Goal: Task Accomplishment & Management: Use online tool/utility

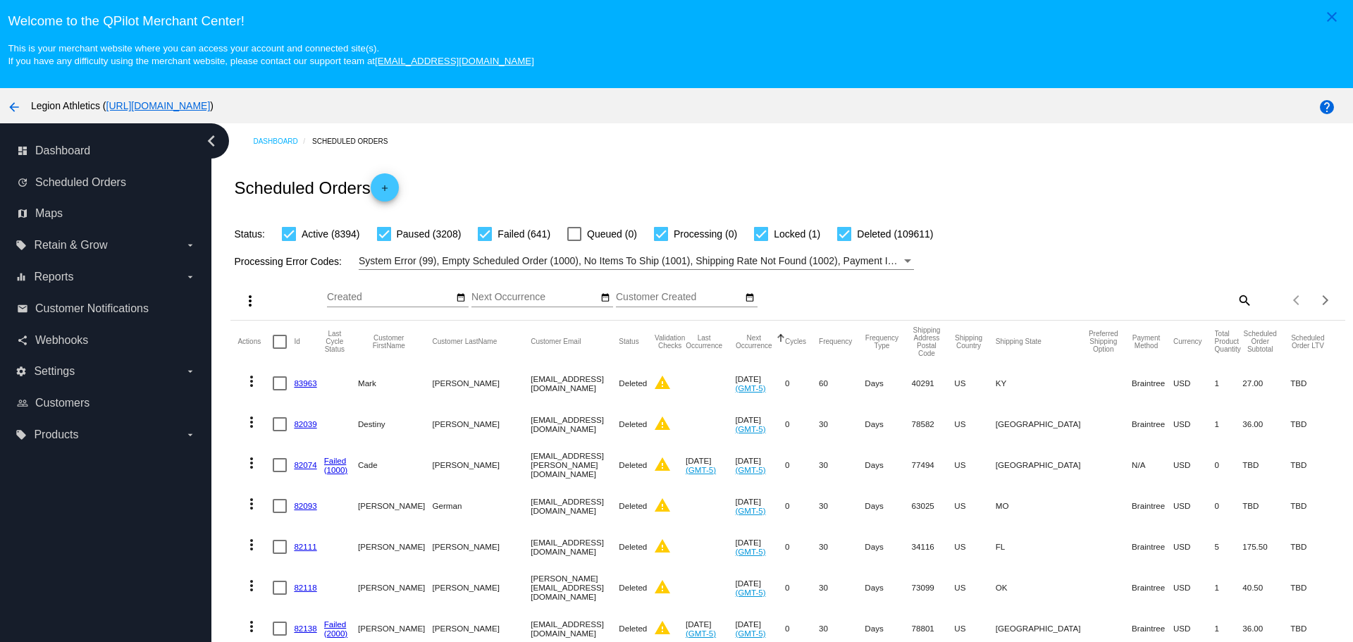
click at [1235, 298] on mat-icon "search" at bounding box center [1243, 300] width 17 height 22
paste input "[EMAIL_ADDRESS][DOMAIN_NAME]"
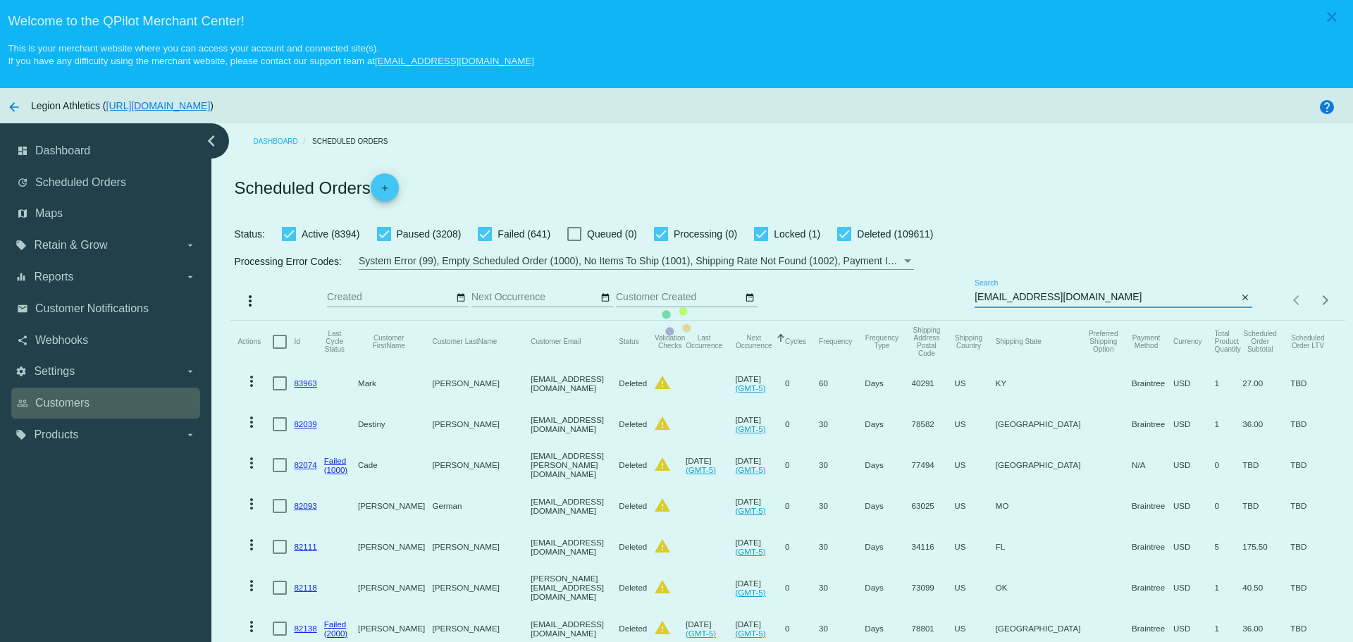
type input "[EMAIL_ADDRESS][DOMAIN_NAME]"
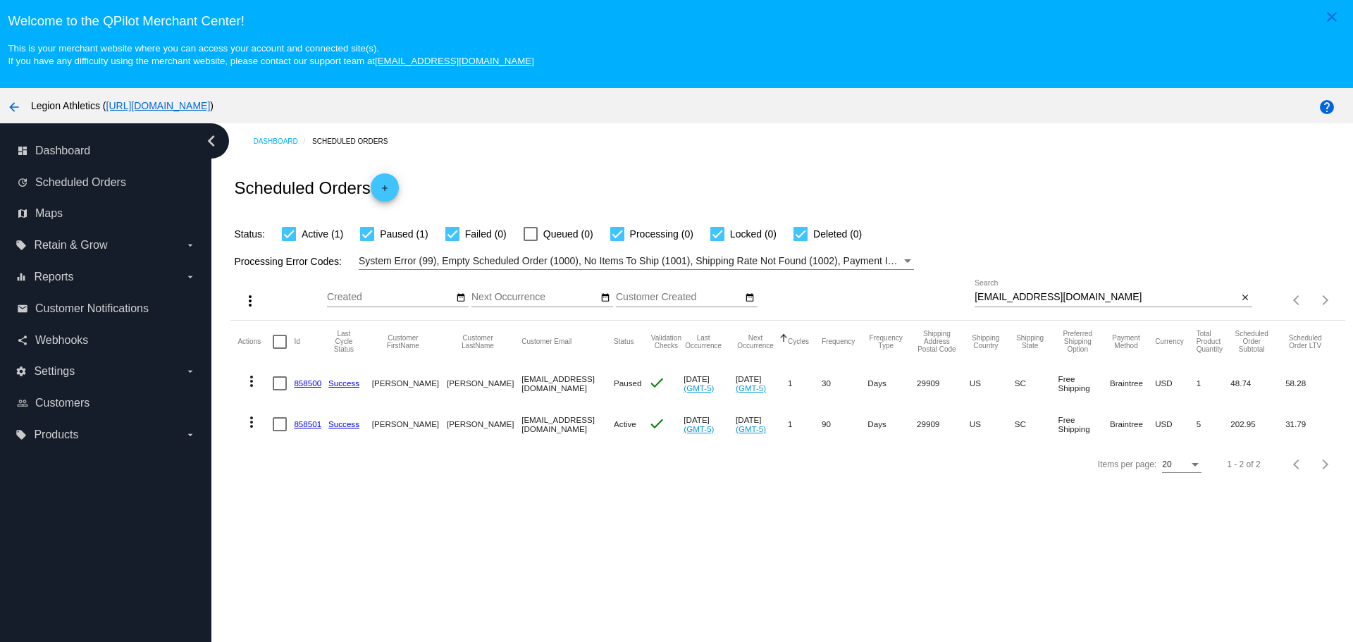
click at [303, 427] on link "858501" at bounding box center [307, 423] width 27 height 9
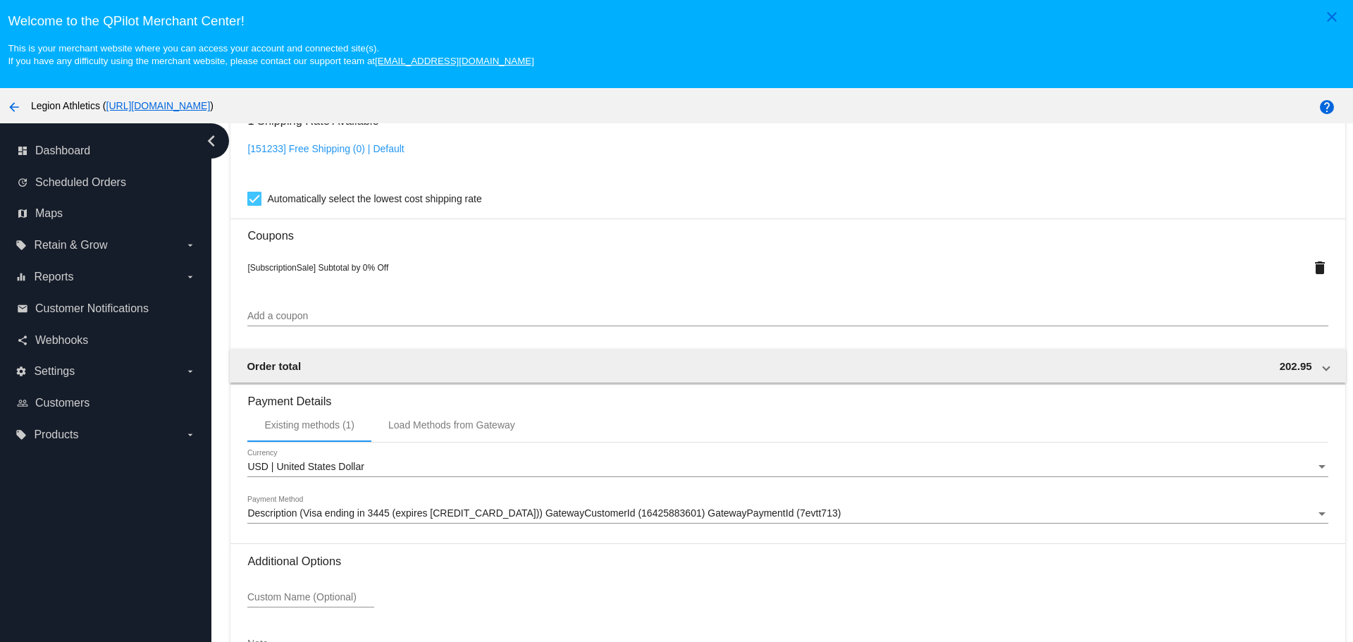
scroll to position [1339, 0]
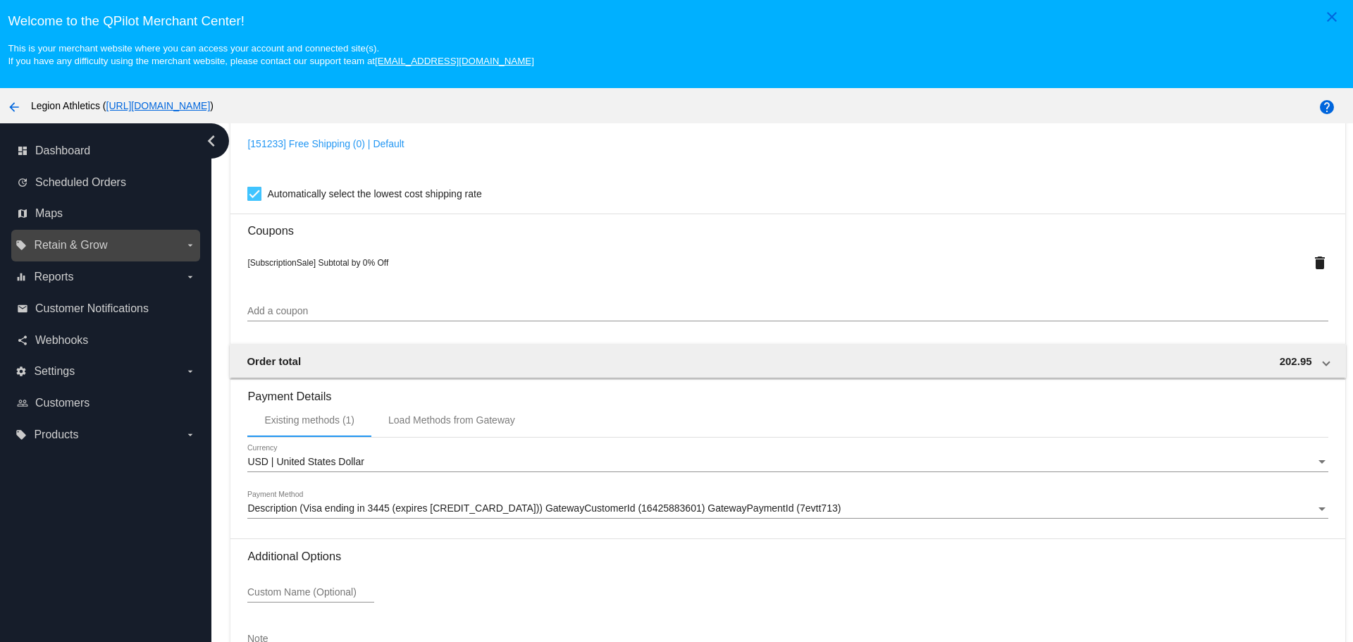
click at [182, 242] on label "local_offer Retain & Grow arrow_drop_down" at bounding box center [105, 245] width 180 height 23
click at [0, 0] on input "local_offer Retain & Grow arrow_drop_down" at bounding box center [0, 0] width 0 height 0
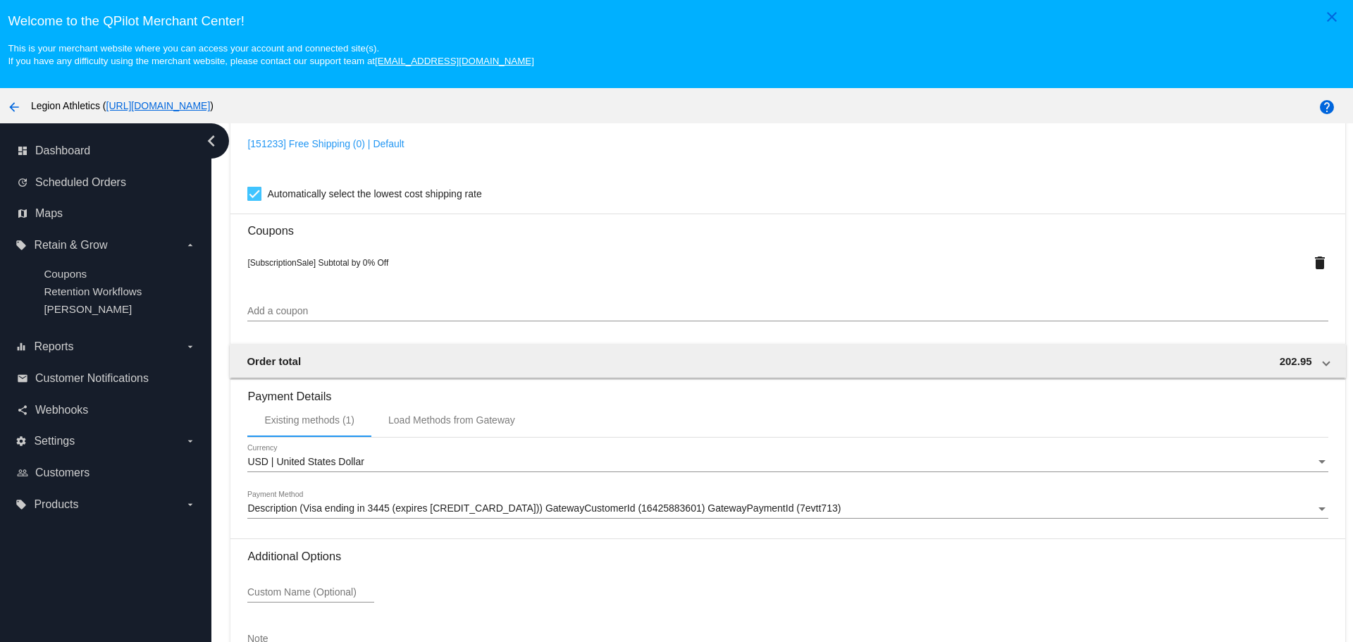
click at [351, 314] on input "Add a coupon" at bounding box center [787, 311] width 1080 height 11
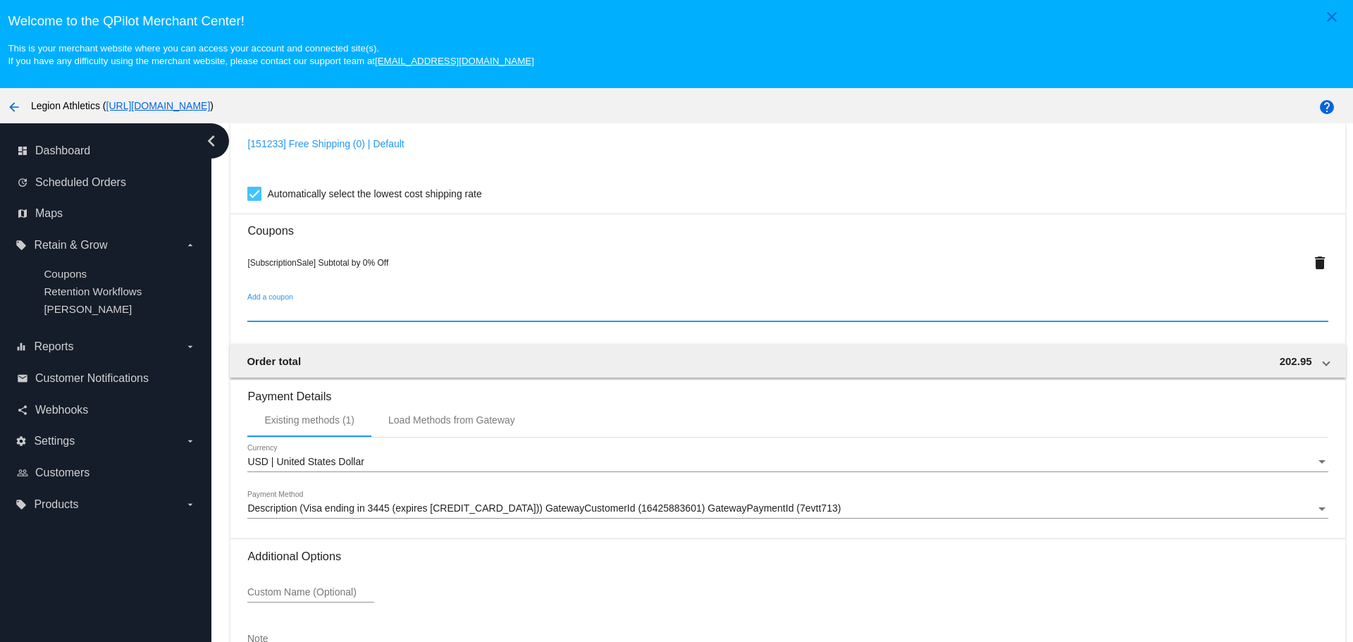
paste input "sub_surveycredit-10"
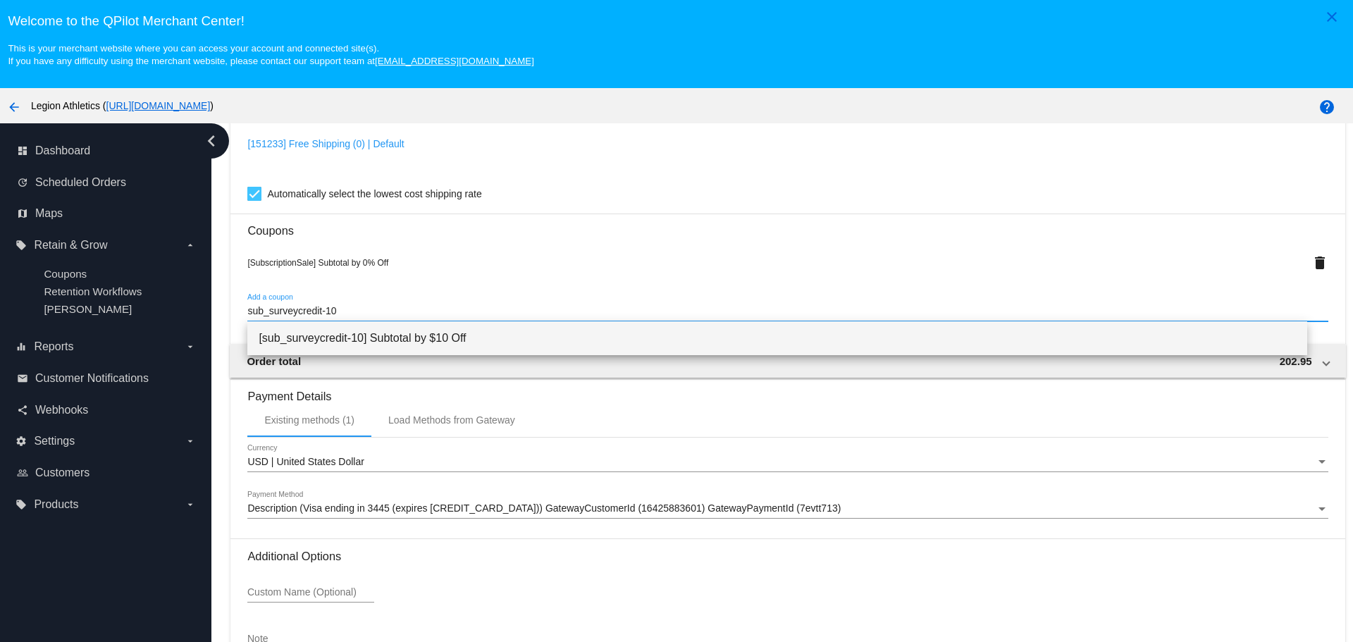
type input "sub_surveycredit-10"
click at [371, 340] on span "[sub_surveycredit-10] Subtotal by $10 Off" at bounding box center [777, 338] width 1036 height 34
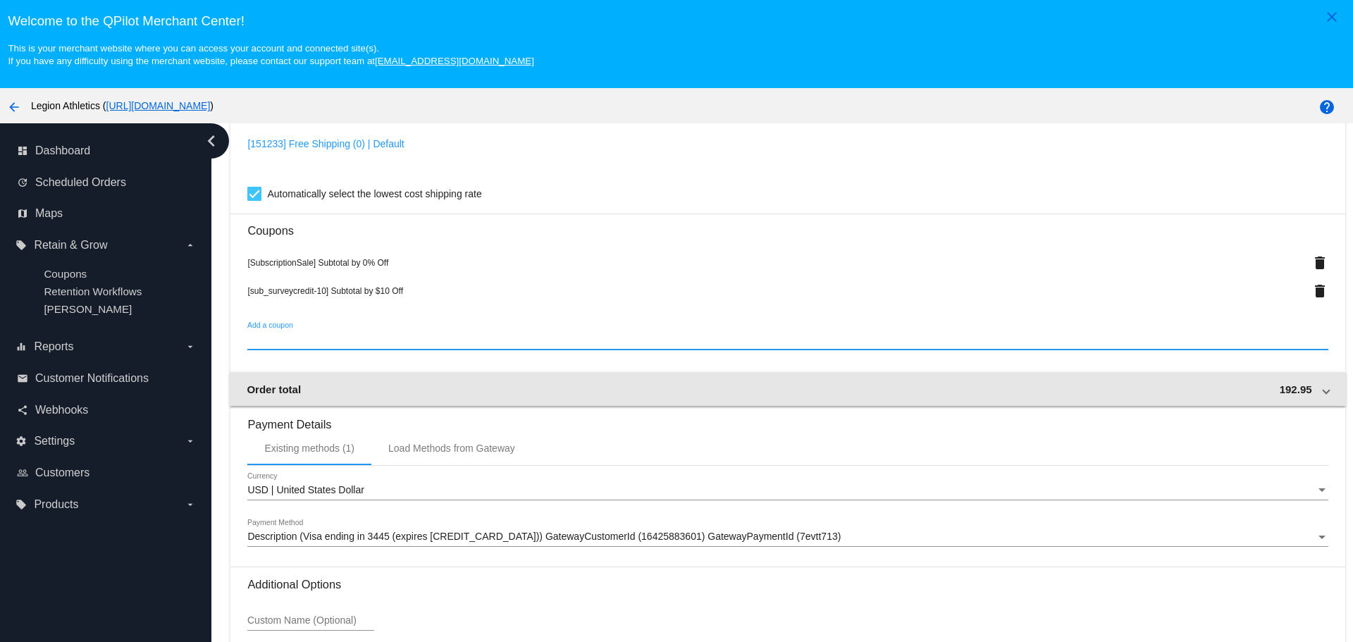
click at [1238, 376] on mat-expansion-panel-header "Order total 192.95" at bounding box center [787, 389] width 1115 height 34
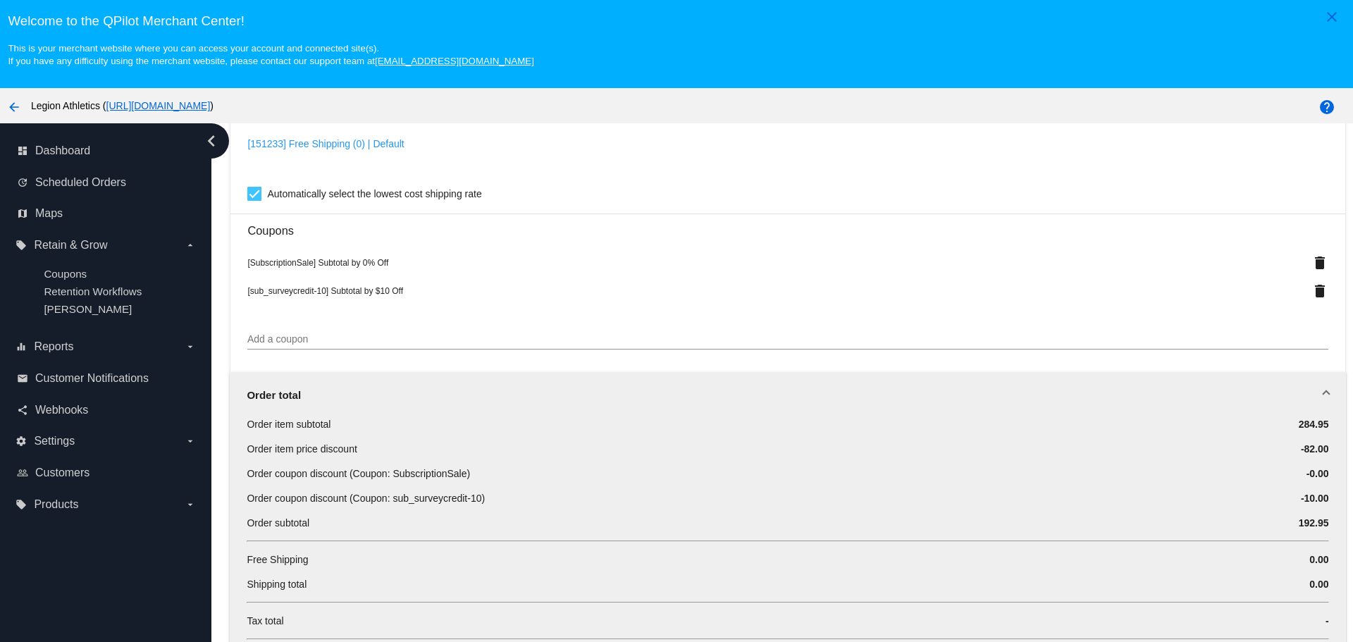
click at [1244, 387] on mat-expansion-panel-header "Order total" at bounding box center [787, 394] width 1115 height 45
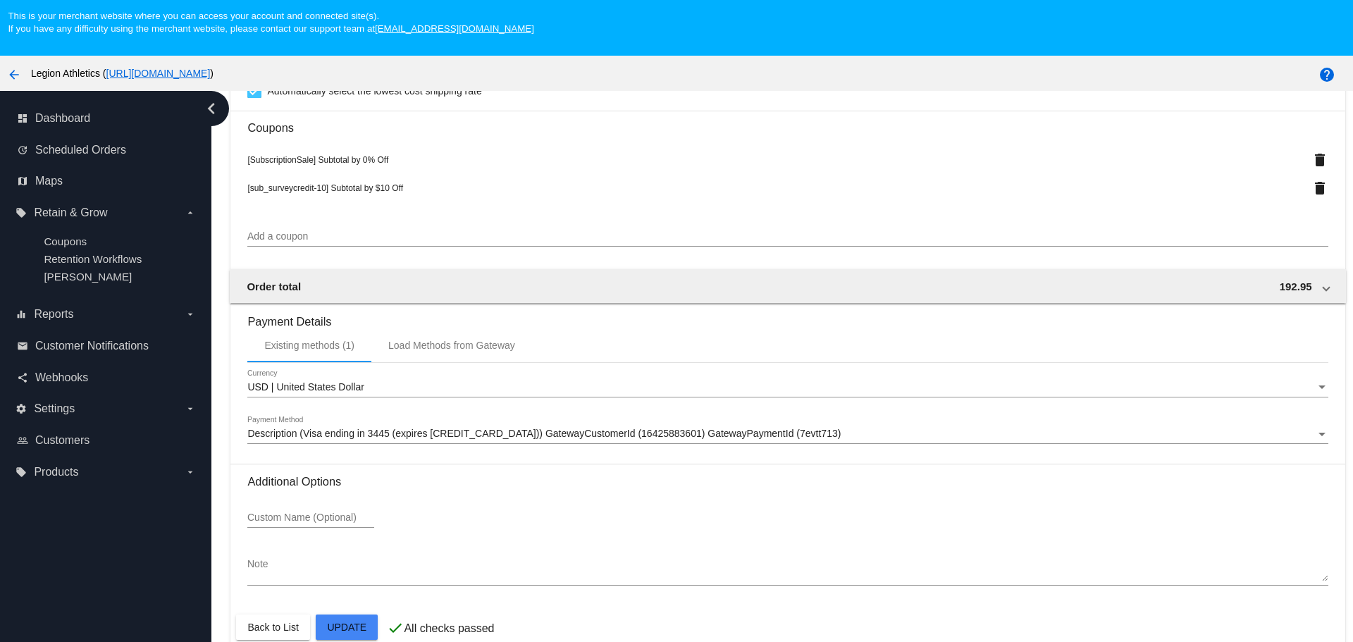
scroll to position [70, 0]
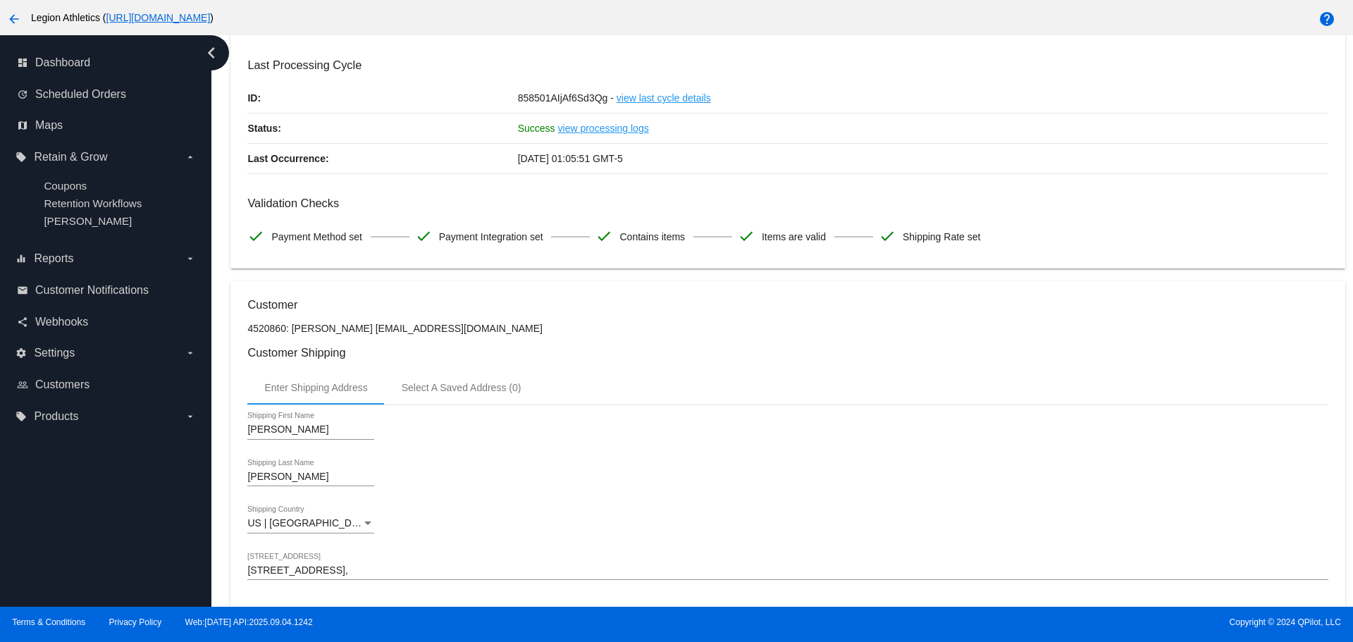
scroll to position [0, 0]
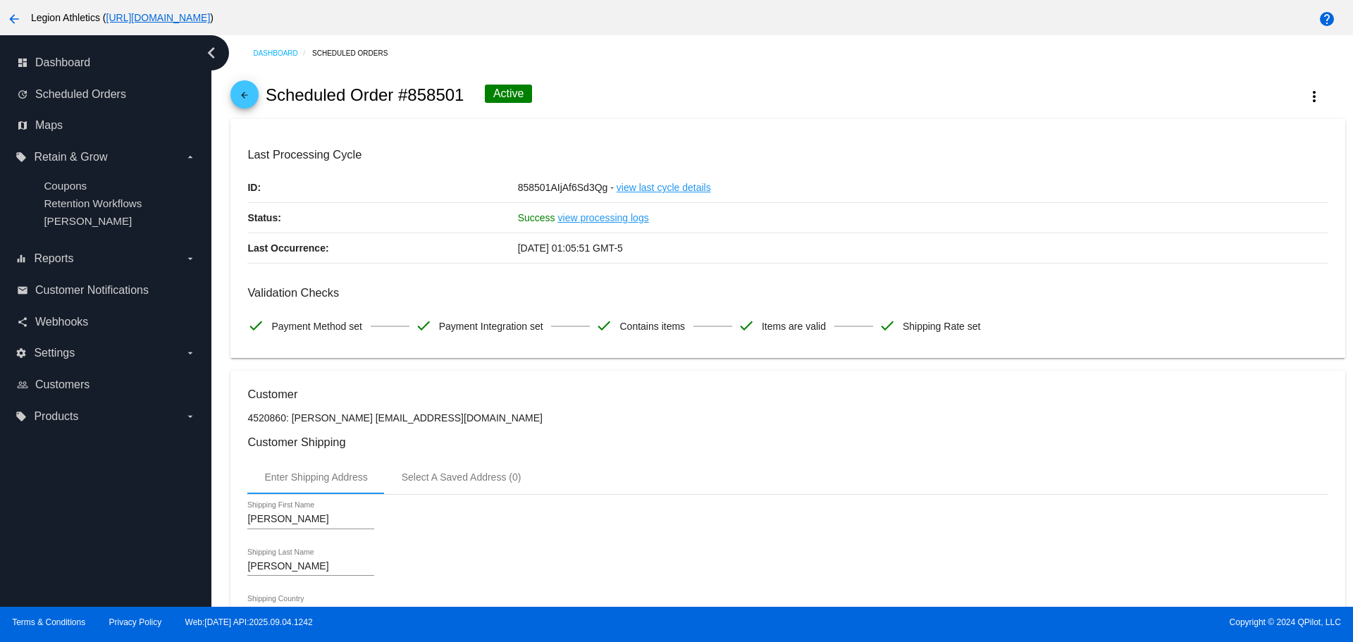
click at [237, 92] on mat-icon "arrow_back" at bounding box center [244, 98] width 17 height 17
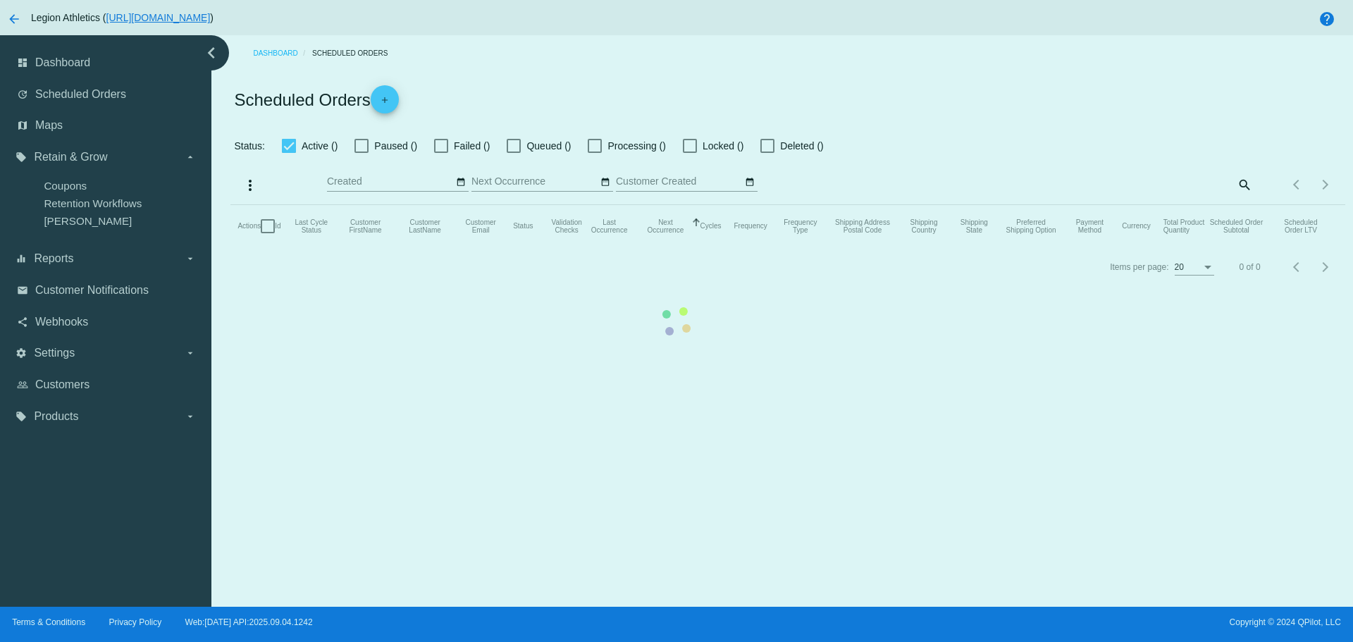
checkbox input "true"
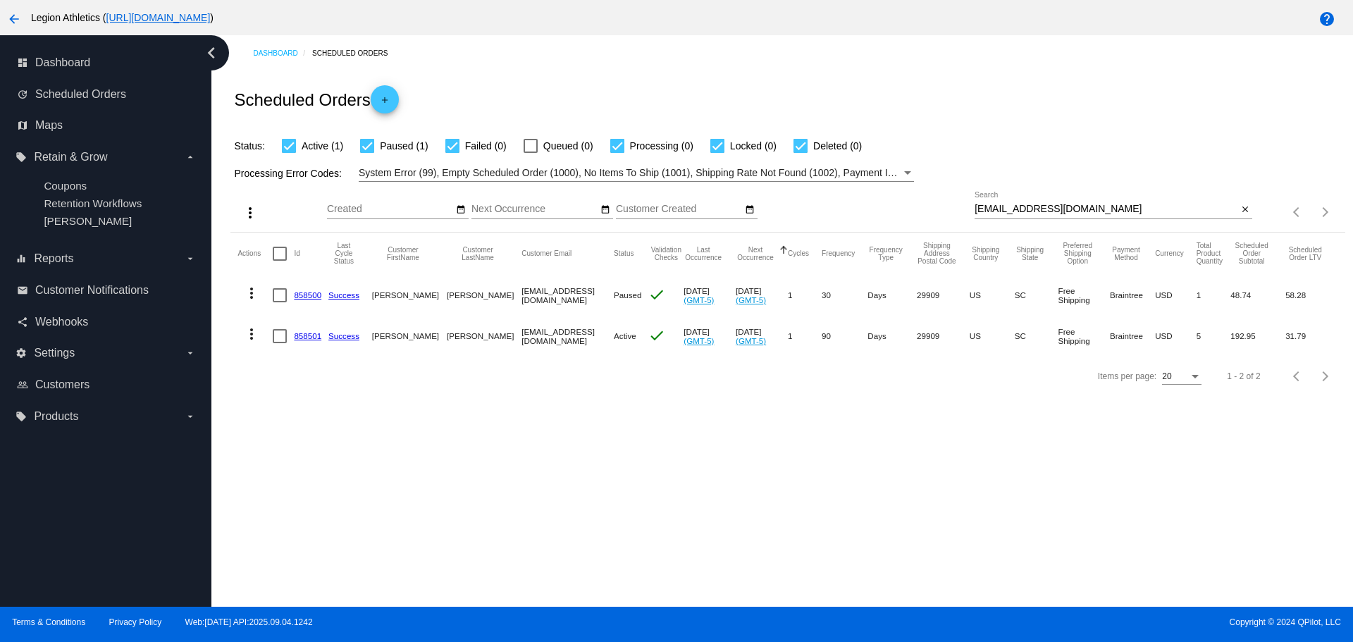
click at [309, 340] on link "858501" at bounding box center [307, 335] width 27 height 9
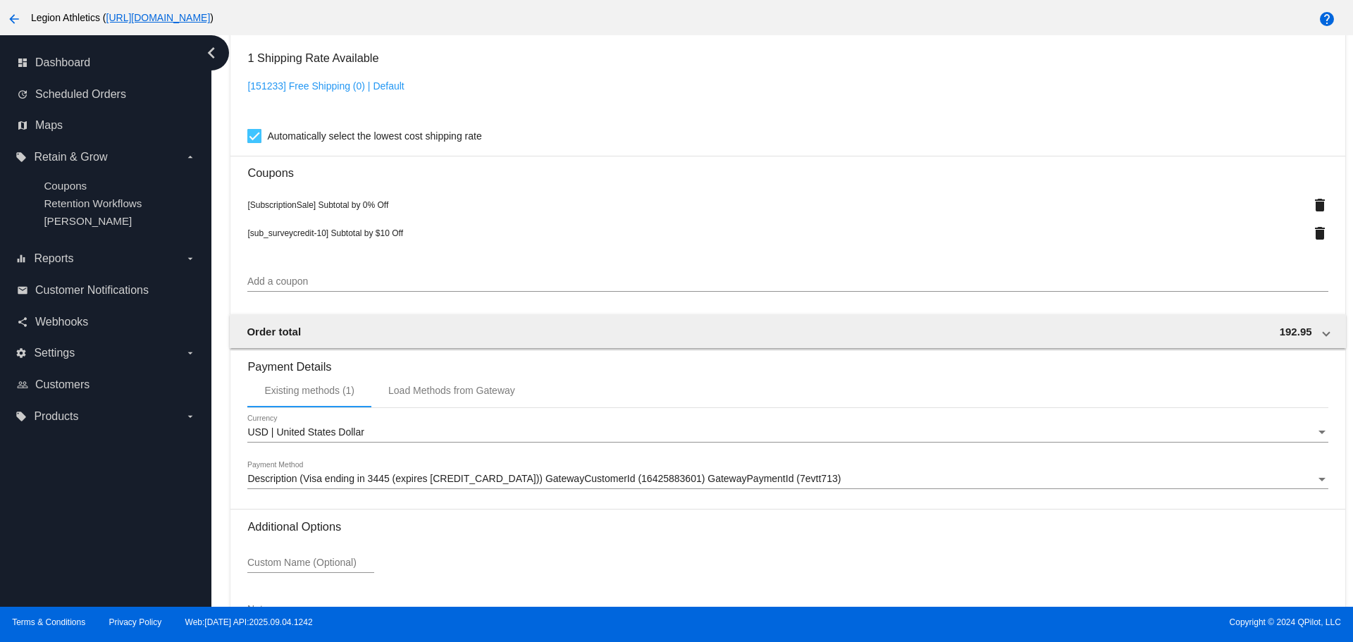
scroll to position [1339, 0]
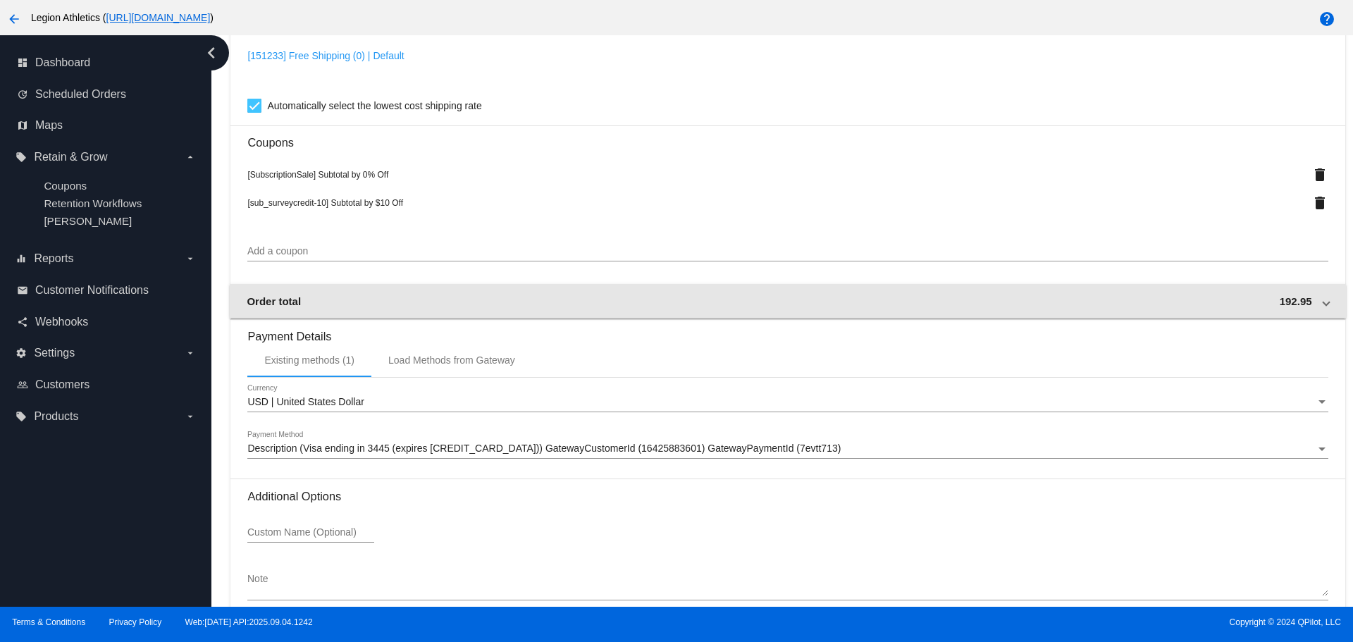
click at [695, 296] on div "Order total 192.95" at bounding box center [785, 301] width 1076 height 12
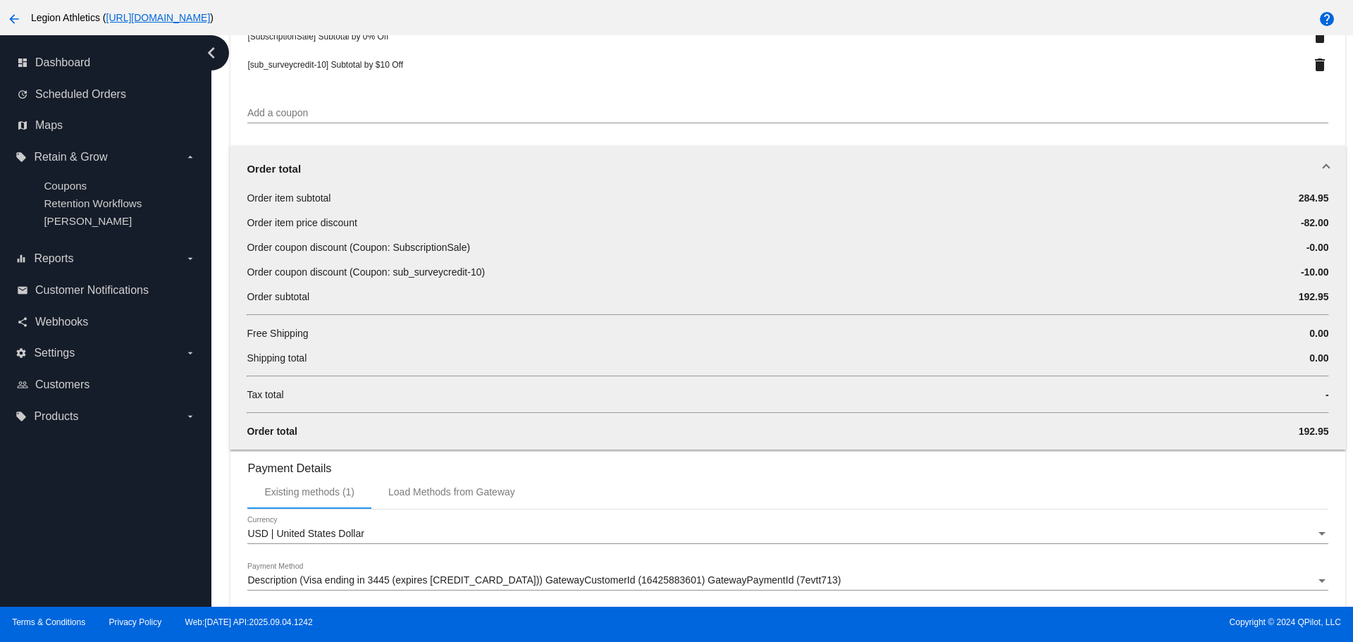
scroll to position [1480, 0]
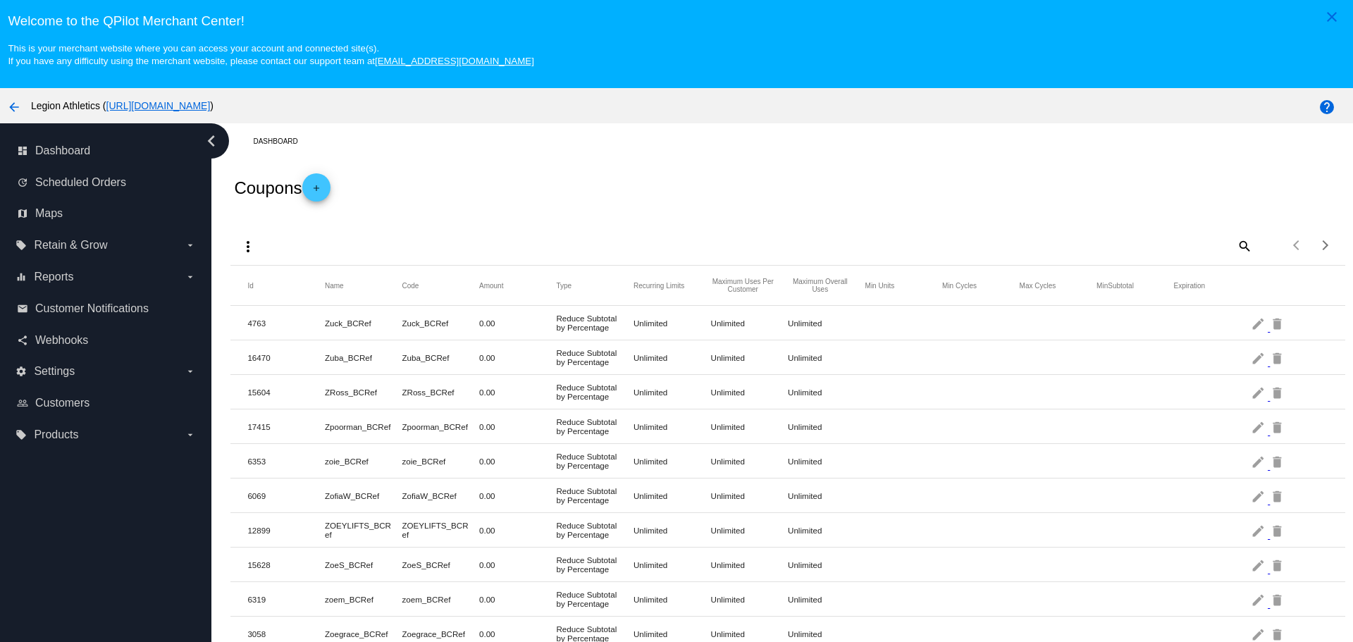
click at [325, 188] on mat-icon "add" at bounding box center [316, 191] width 17 height 17
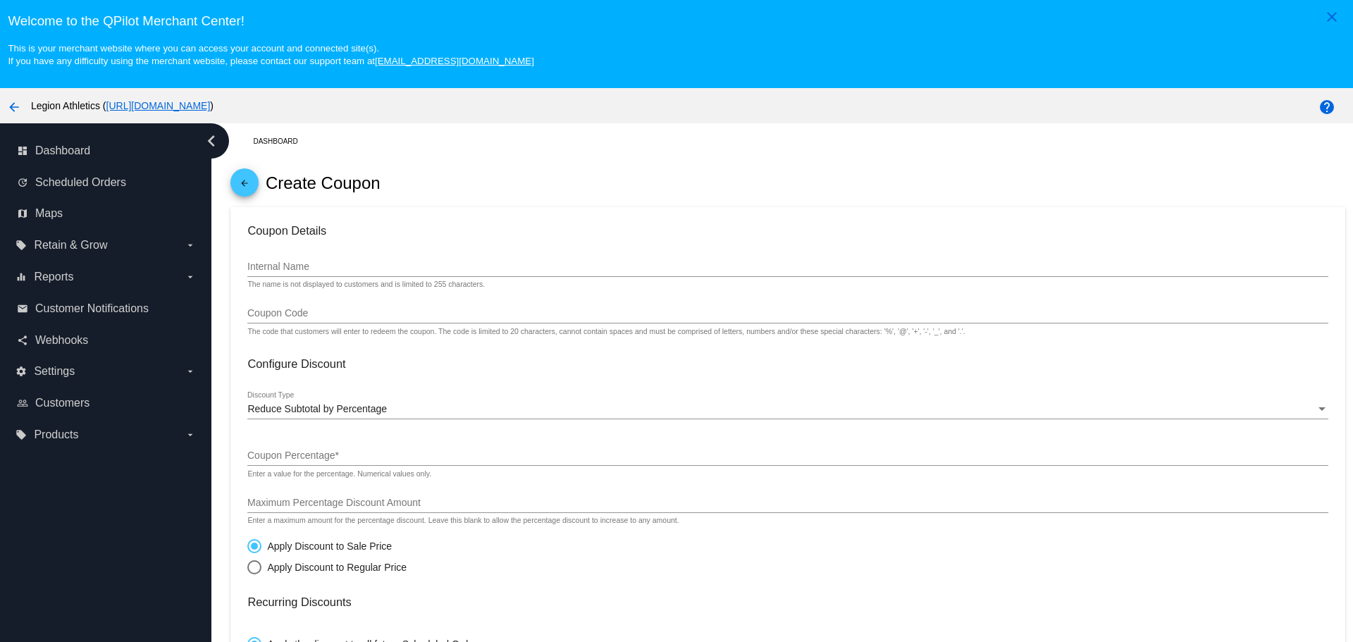
click at [297, 265] on input "Internal Name" at bounding box center [787, 266] width 1080 height 11
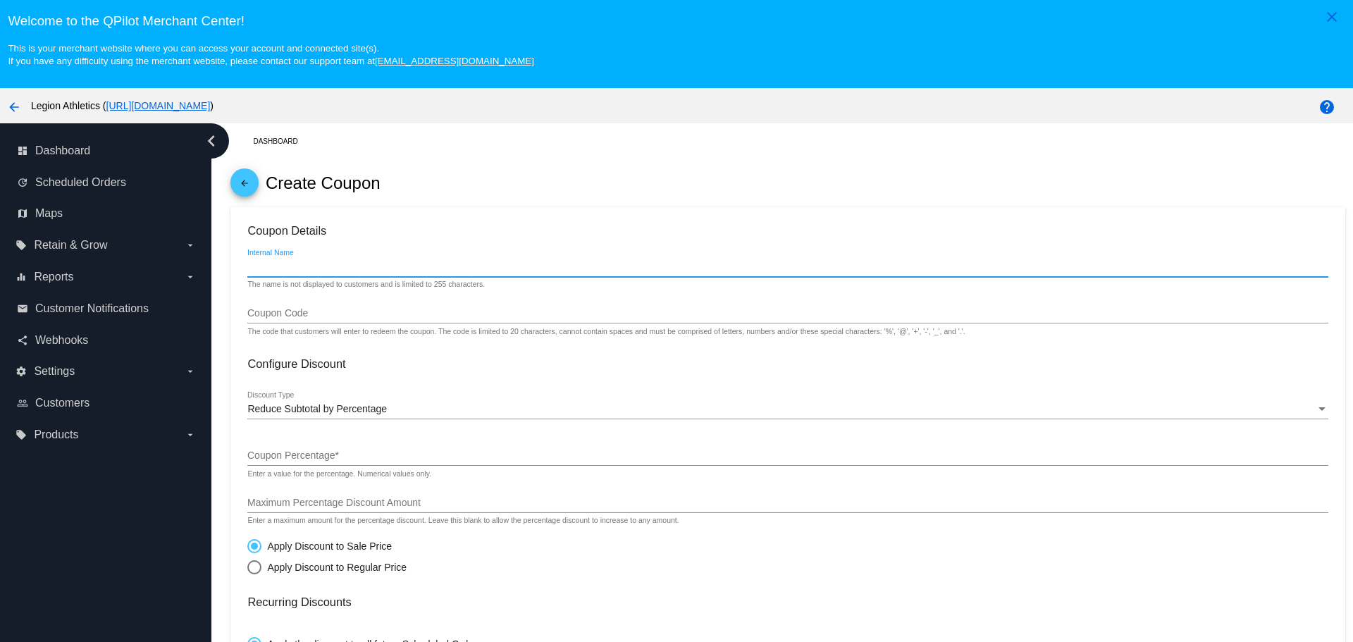
click at [297, 265] on input "Internal Name" at bounding box center [787, 266] width 1080 height 11
click at [294, 270] on input "sub_surveycredit-10" at bounding box center [787, 266] width 1080 height 11
type input "sub_surveycredit-10"
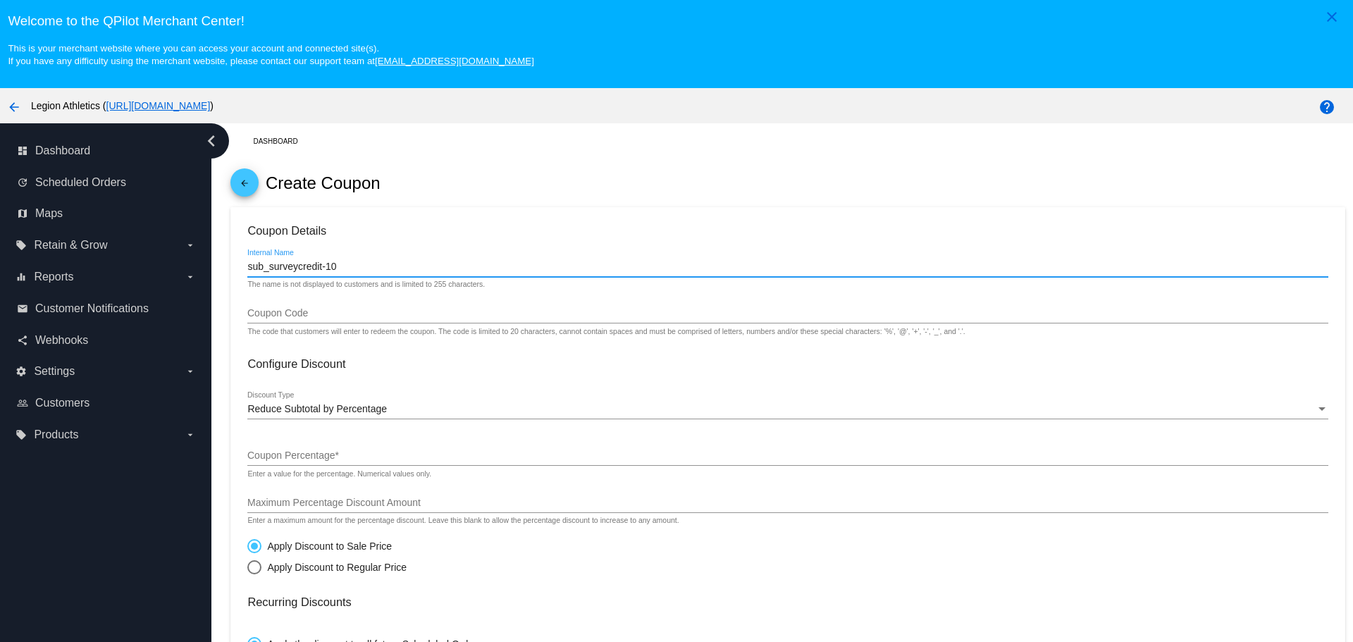
click at [314, 320] on div "Coupon Code" at bounding box center [787, 309] width 1080 height 27
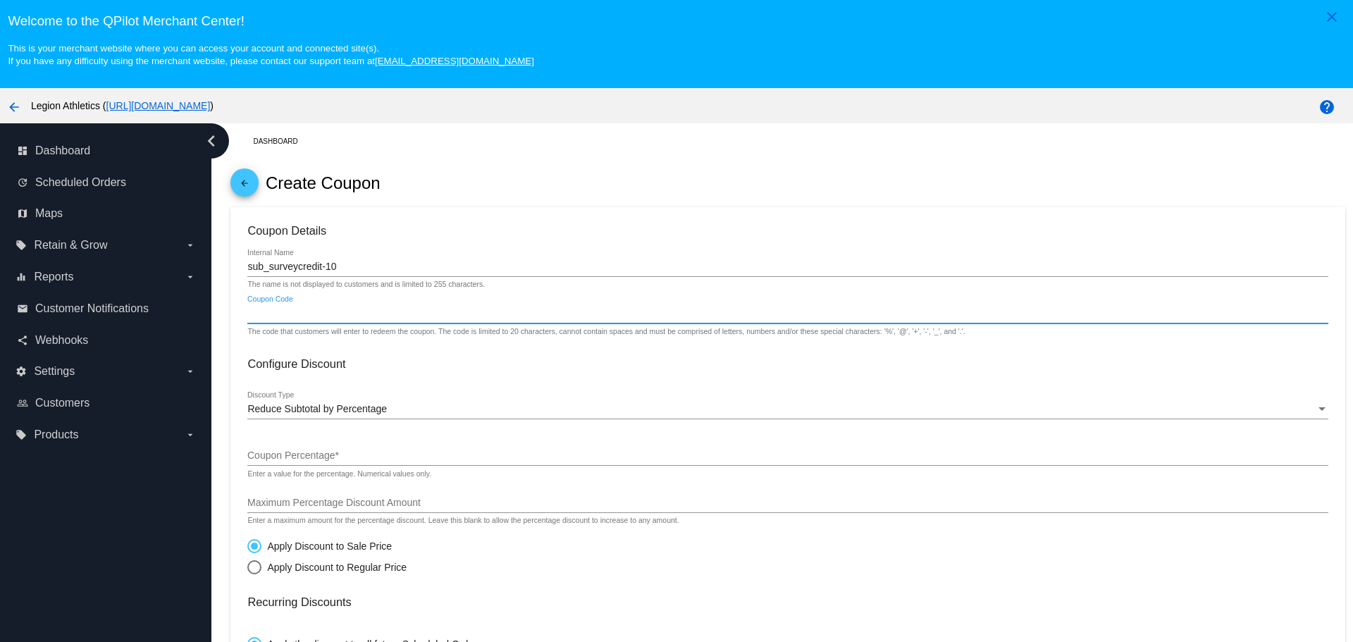
paste input "sub_surveycredit-10"
type input "sub_surveycredit-10"
click at [305, 409] on span "Reduce Subtotal by Percentage" at bounding box center [316, 408] width 139 height 11
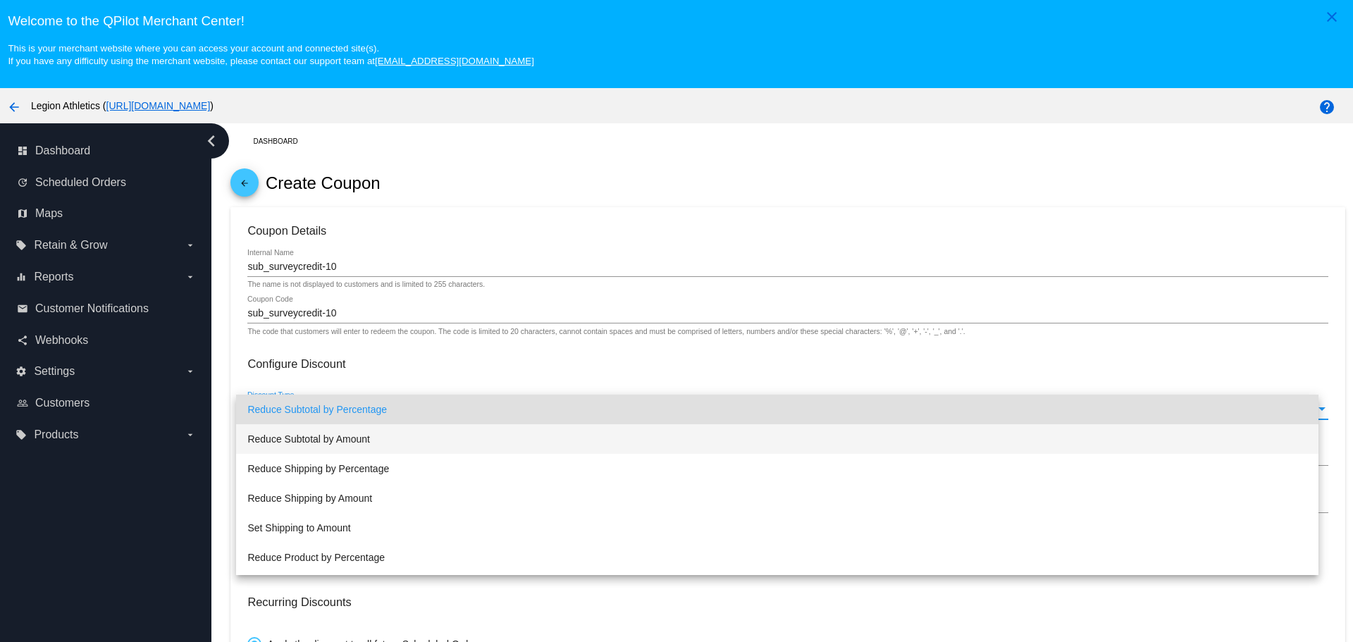
click at [325, 442] on span "Reduce Subtotal by Amount" at bounding box center [776, 439] width 1059 height 30
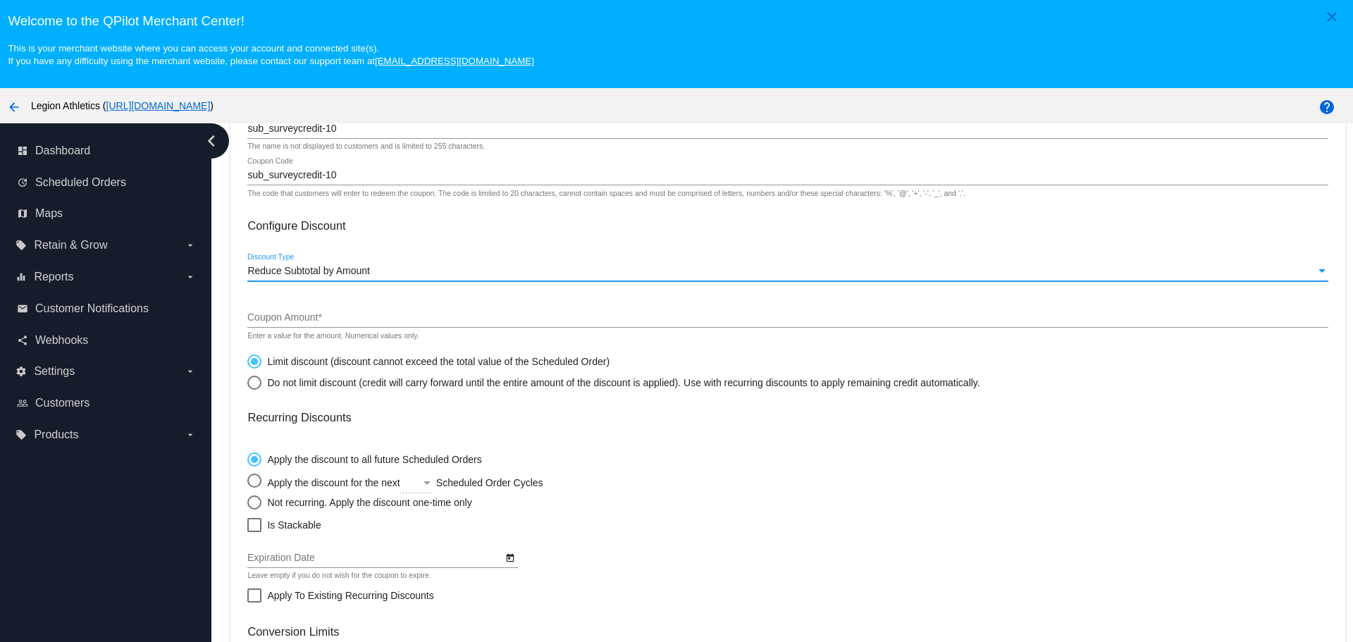
scroll to position [141, 0]
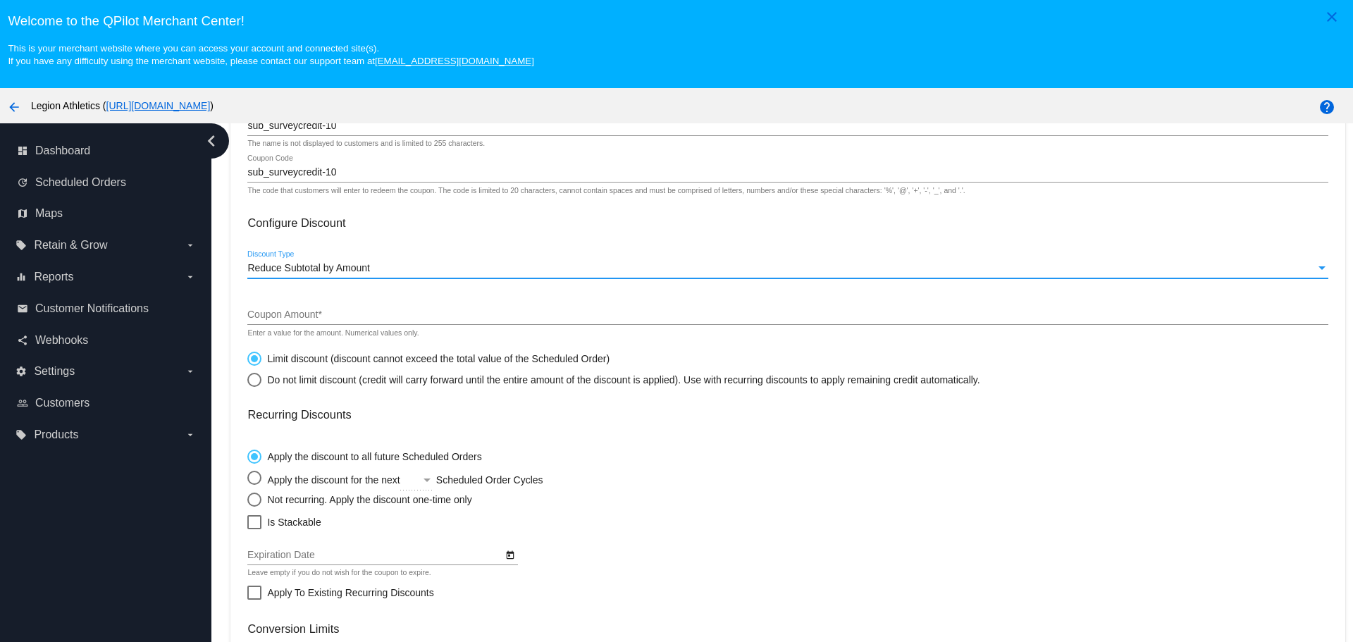
click at [318, 295] on mat-card-content "Coupon Details sub_surveycredit-10 Internal Name The name is not displayed to c…" at bounding box center [787, 432] width 1080 height 698
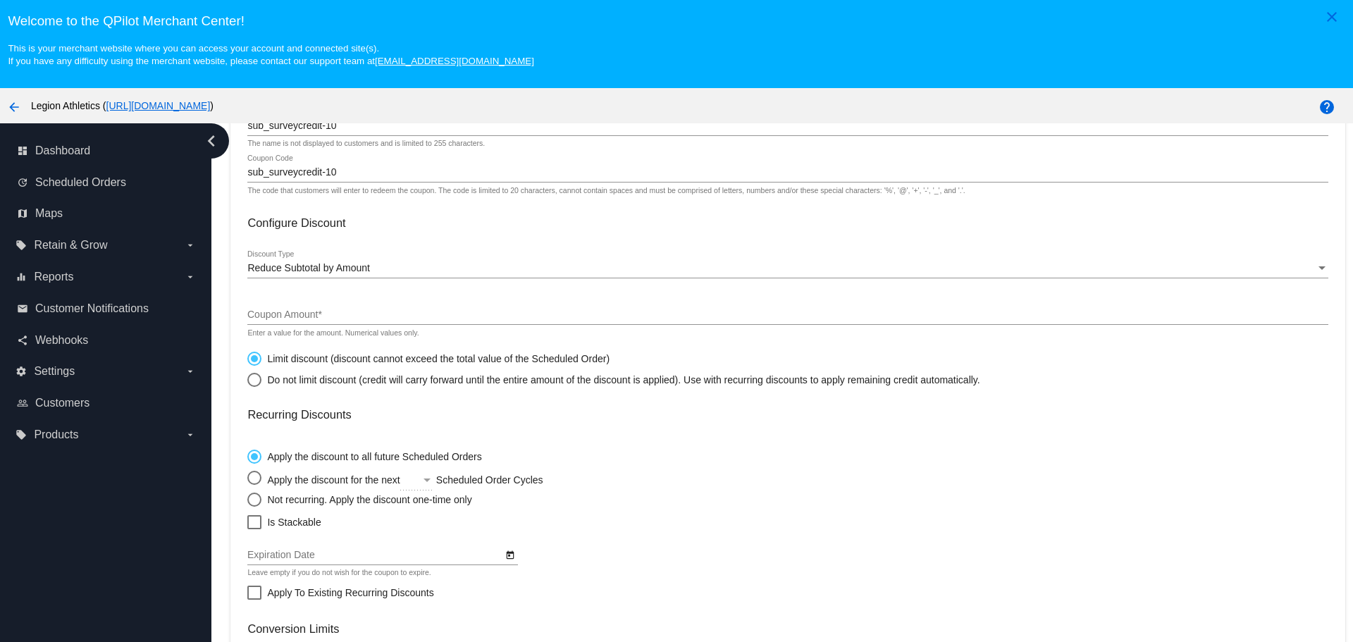
click at [318, 306] on div "Coupon Amount *" at bounding box center [787, 310] width 1080 height 27
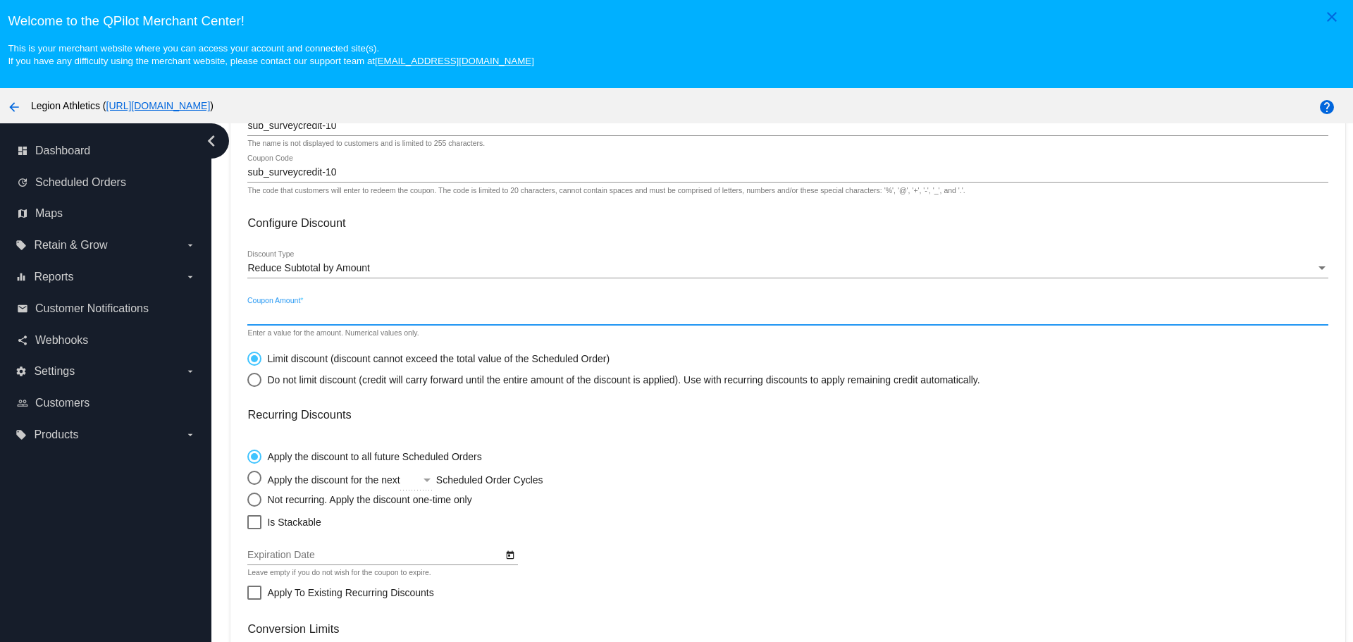
click at [318, 315] on input "Coupon Amount *" at bounding box center [787, 314] width 1080 height 11
type input "10.00"
click at [791, 437] on mat-card-content "Coupon Details sub_surveycredit-10 Internal Name The name is not displayed to c…" at bounding box center [787, 432] width 1080 height 698
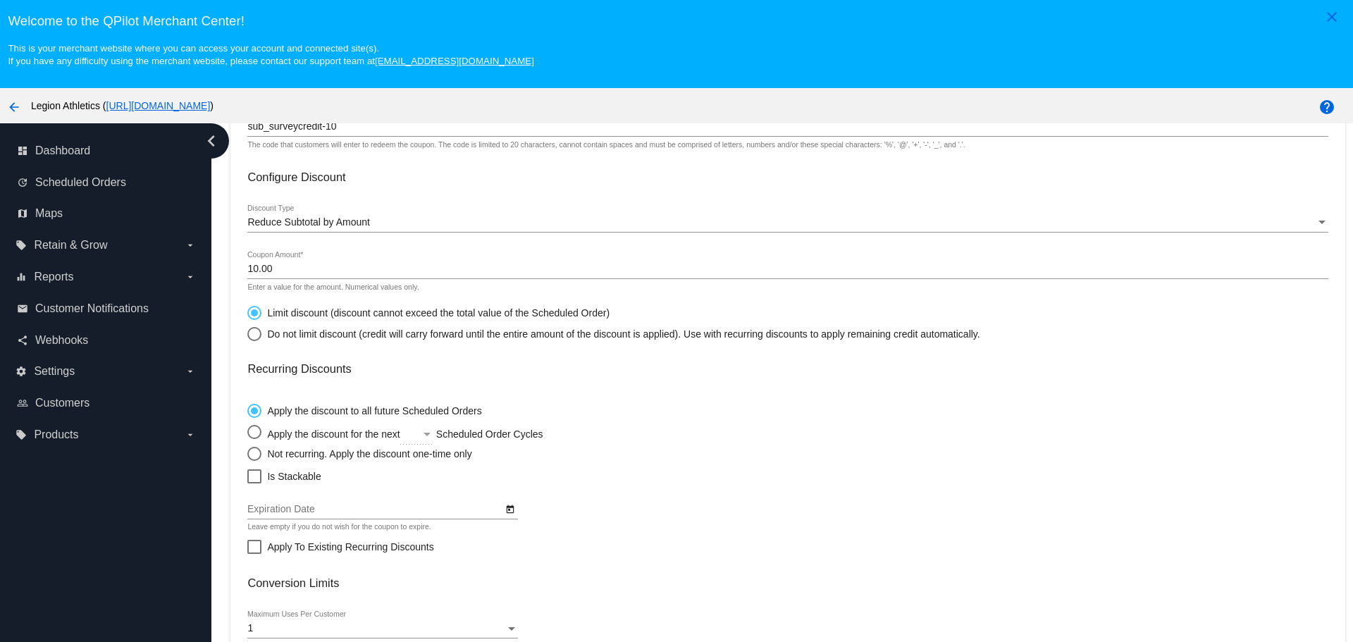
scroll to position [281, 0]
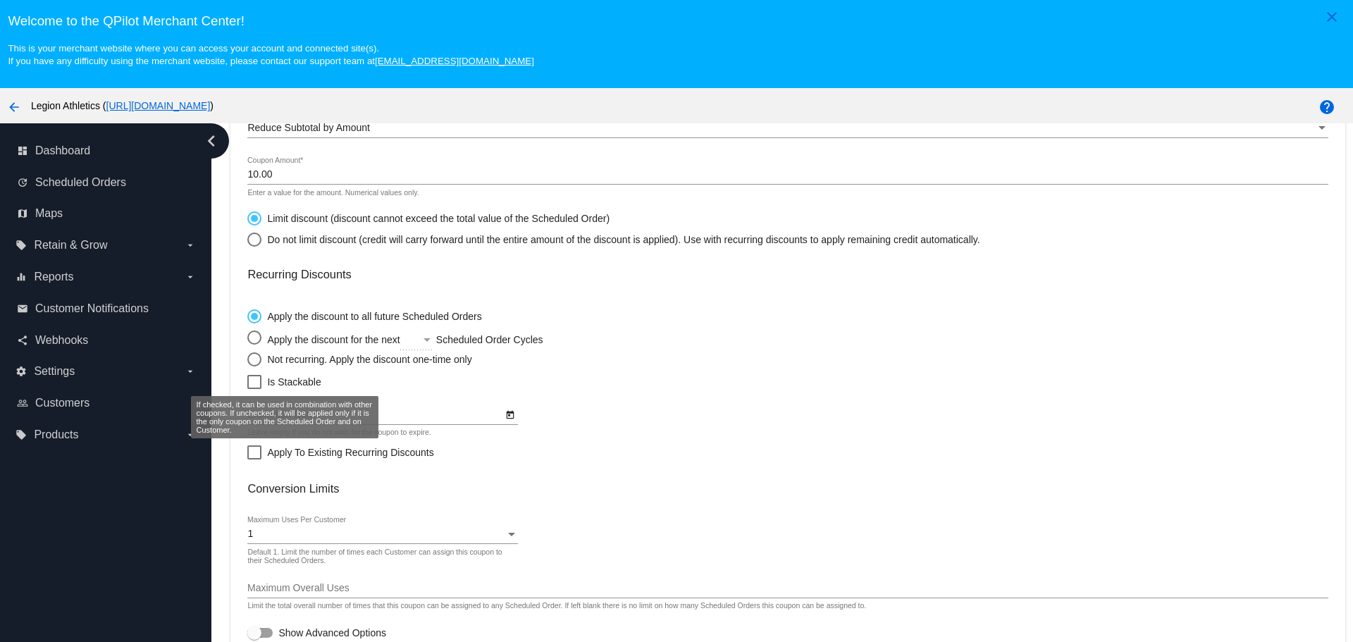
click at [250, 365] on div "Select an option" at bounding box center [254, 359] width 14 height 14
click at [247, 359] on input "Not recurring. Apply the discount one-time only" at bounding box center [247, 359] width 1 height 1
radio input "true"
click at [266, 378] on label "Is Stackable" at bounding box center [283, 381] width 73 height 17
click at [254, 389] on input "Is Stackable" at bounding box center [254, 389] width 1 height 1
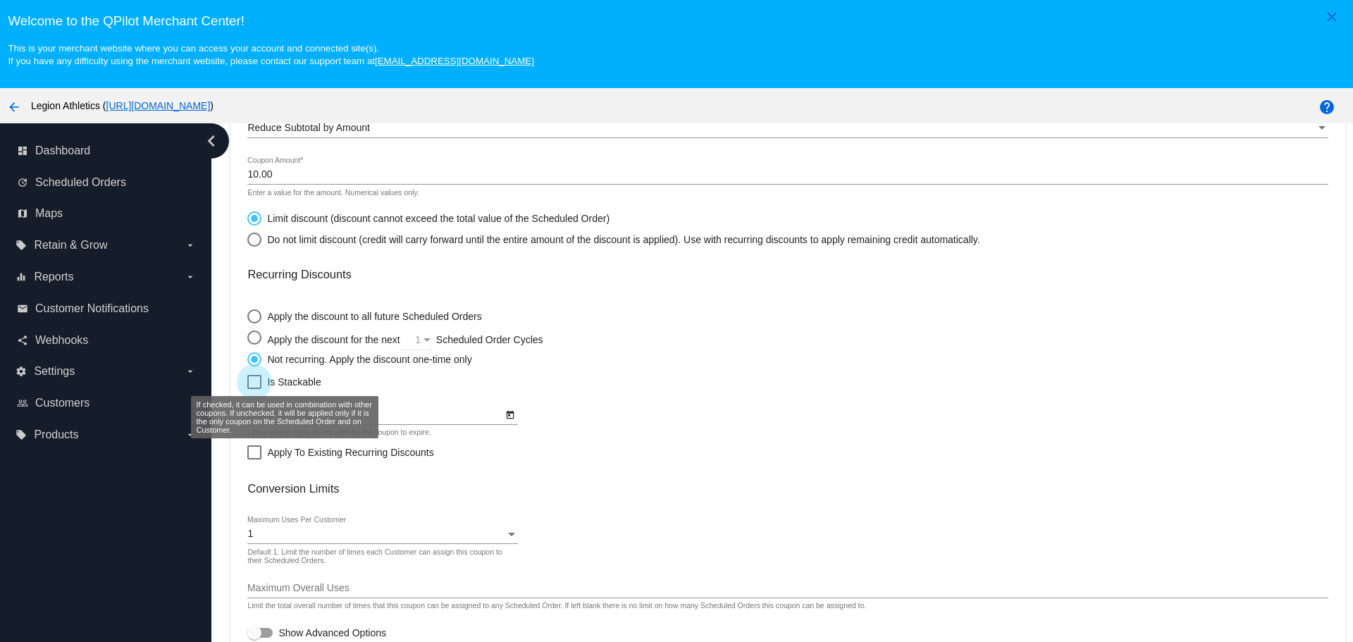
checkbox input "true"
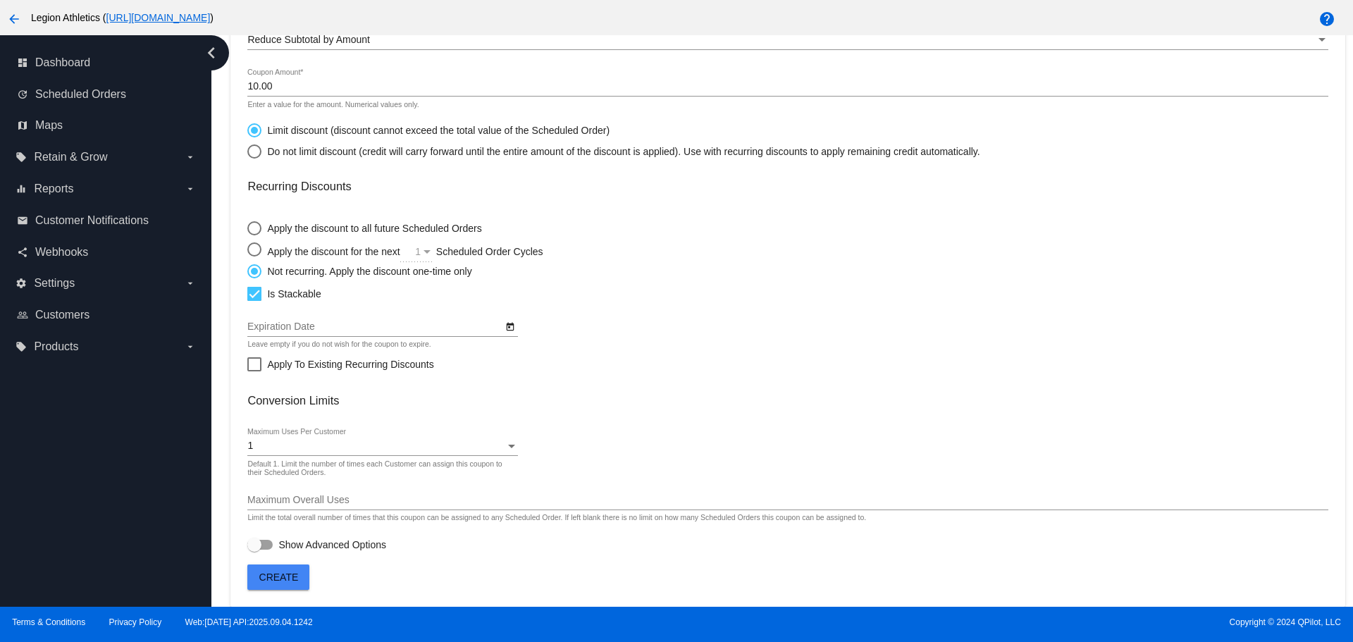
click at [278, 566] on button "Create" at bounding box center [278, 576] width 62 height 25
